Goal: Navigation & Orientation: Find specific page/section

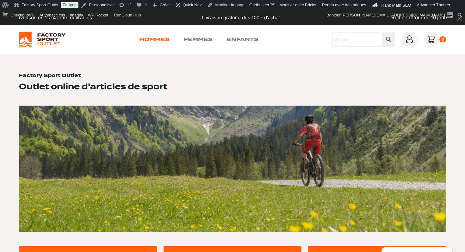
click at [154, 41] on link "Hommes" at bounding box center [154, 40] width 30 height 8
click at [201, 38] on link "Femmes" at bounding box center [198, 40] width 29 height 8
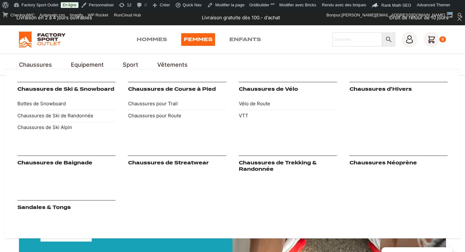
click at [185, 88] on link "Chaussures de Course à Pied" at bounding box center [172, 89] width 88 height 6
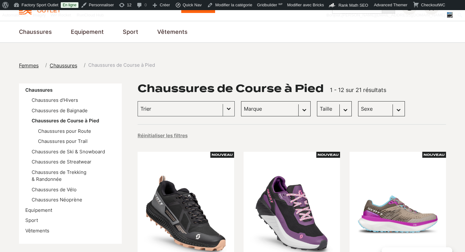
scroll to position [34, 0]
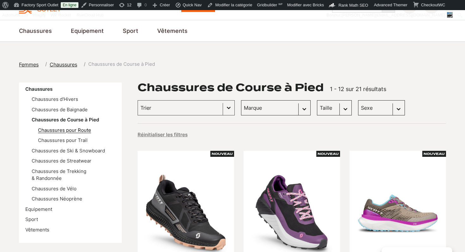
click at [65, 130] on link "Chaussures pour Route" at bounding box center [64, 130] width 53 height 6
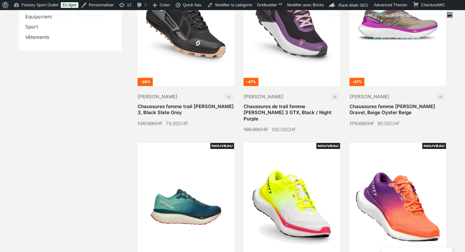
scroll to position [299, 0]
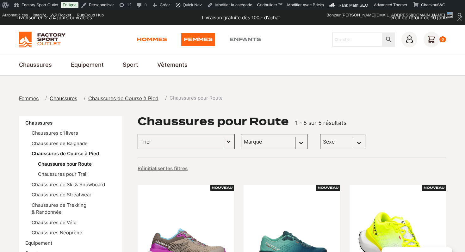
click at [160, 37] on link "Hommes" at bounding box center [152, 39] width 30 height 13
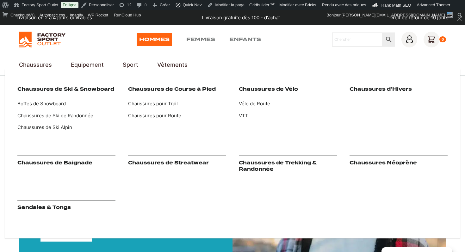
click at [163, 90] on link "Chaussures de Course à Pied" at bounding box center [172, 89] width 88 height 6
